Goal: Register for event/course

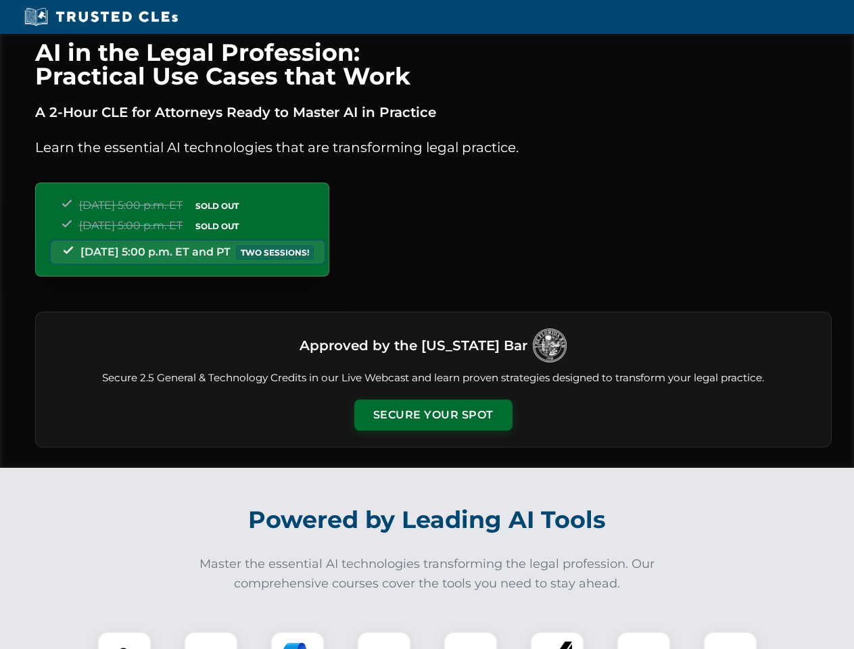
click at [433, 415] on button "Secure Your Spot" at bounding box center [433, 415] width 158 height 31
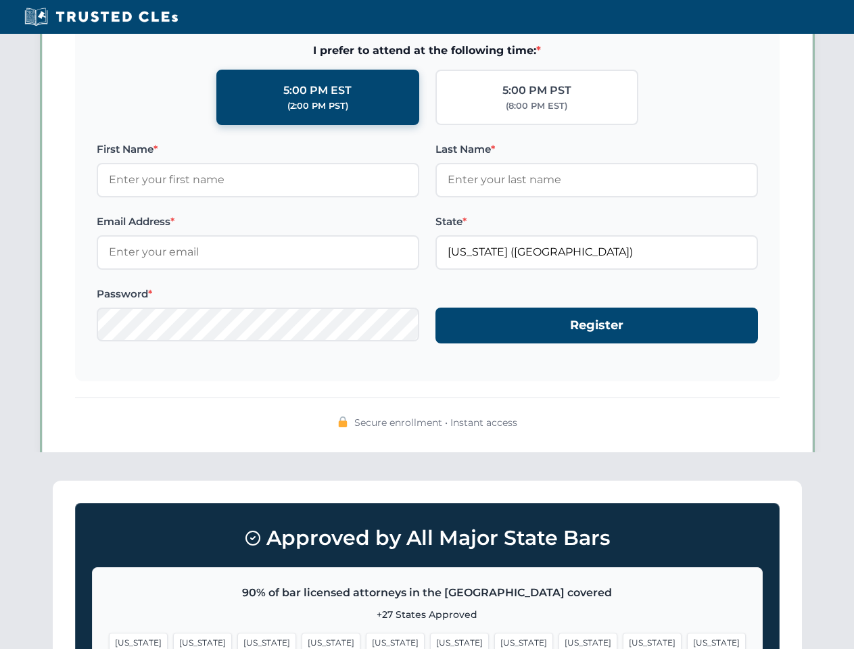
click at [430, 640] on span "[US_STATE]" at bounding box center [459, 643] width 59 height 20
click at [494, 640] on span "[US_STATE]" at bounding box center [523, 643] width 59 height 20
click at [623, 640] on span "[US_STATE]" at bounding box center [652, 643] width 59 height 20
